Goal: Task Accomplishment & Management: Manage account settings

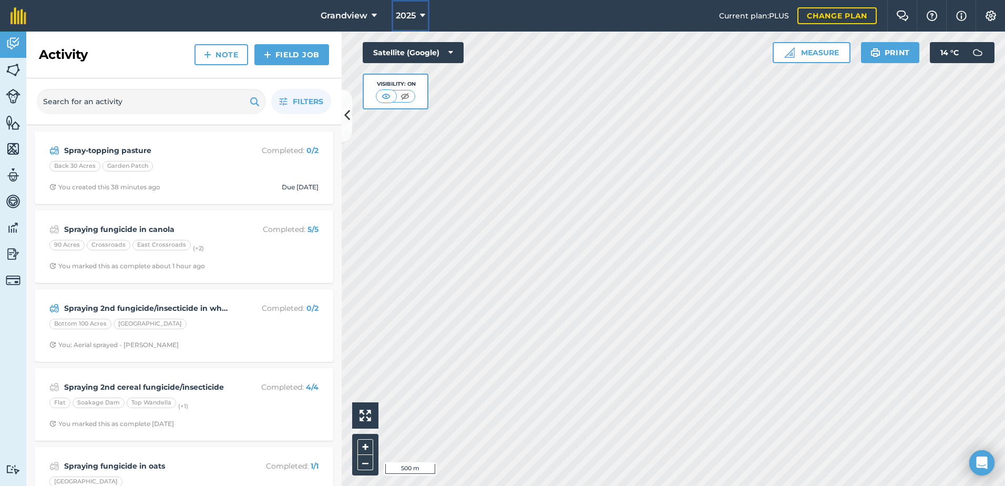
click at [413, 13] on span "2025" at bounding box center [406, 15] width 20 height 13
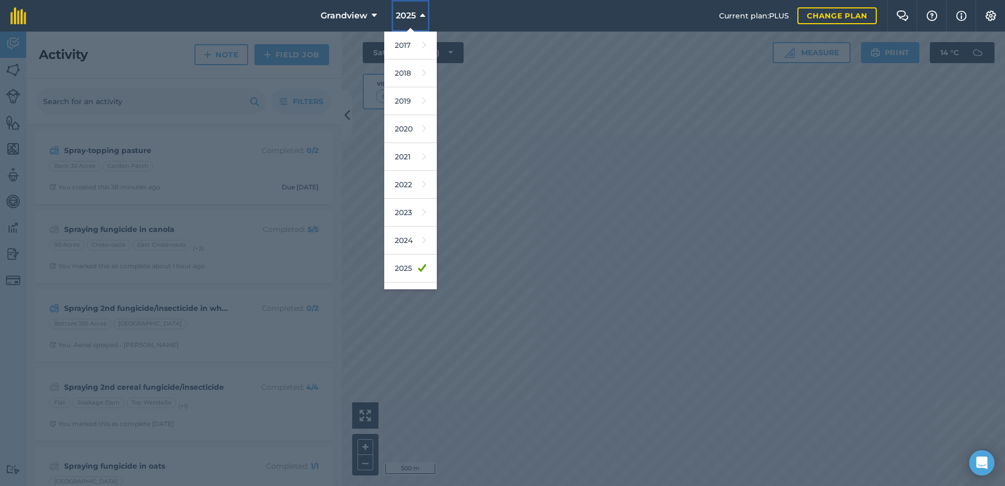
scroll to position [49, 0]
click at [402, 247] on link "2026" at bounding box center [410, 247] width 53 height 28
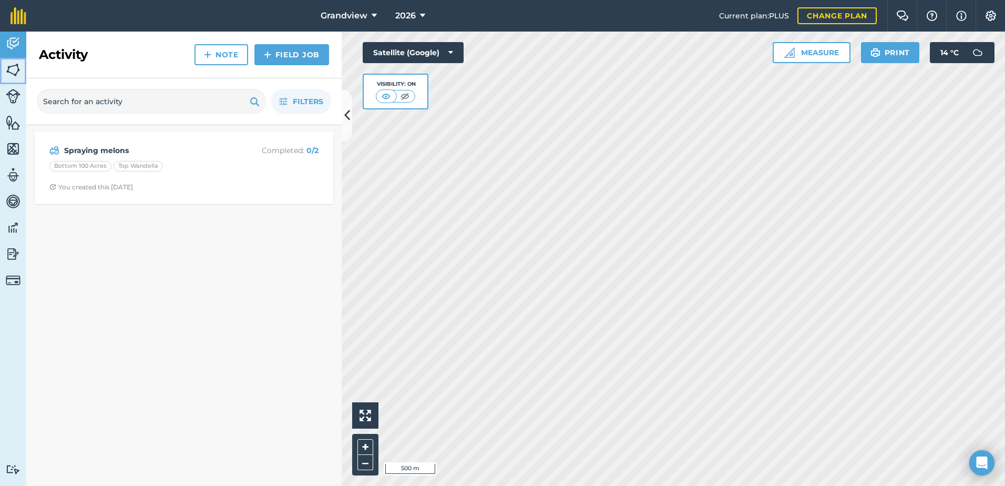
click at [13, 66] on img at bounding box center [13, 70] width 15 height 16
